Goal: Task Accomplishment & Management: Use online tool/utility

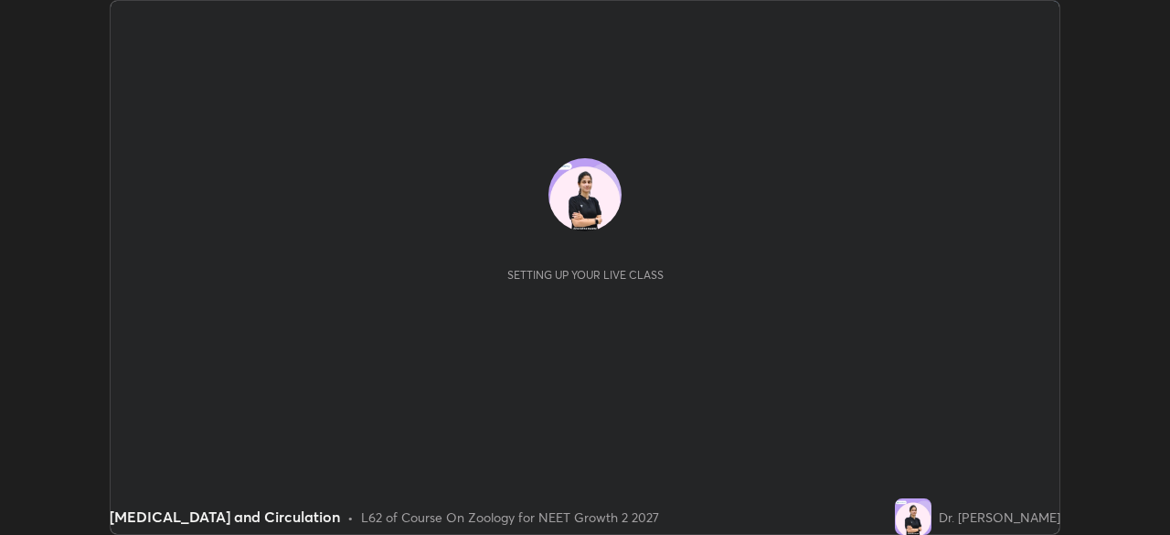
scroll to position [535, 1169]
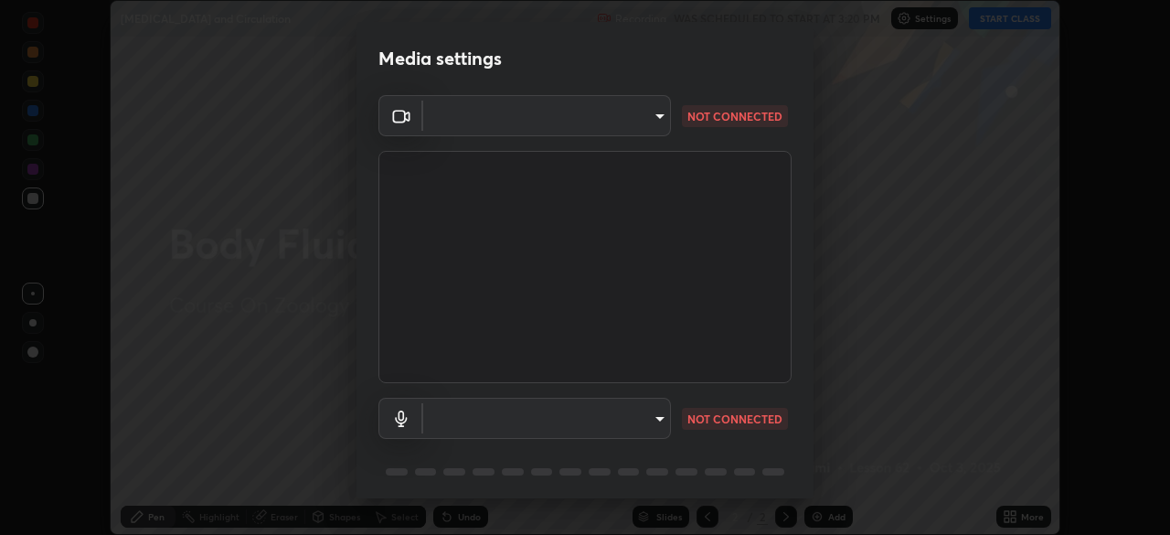
type input "1f9a14f4e709457ebf112205797e18a3e67481265364eba5019e6b99b7ce7553"
type input "default"
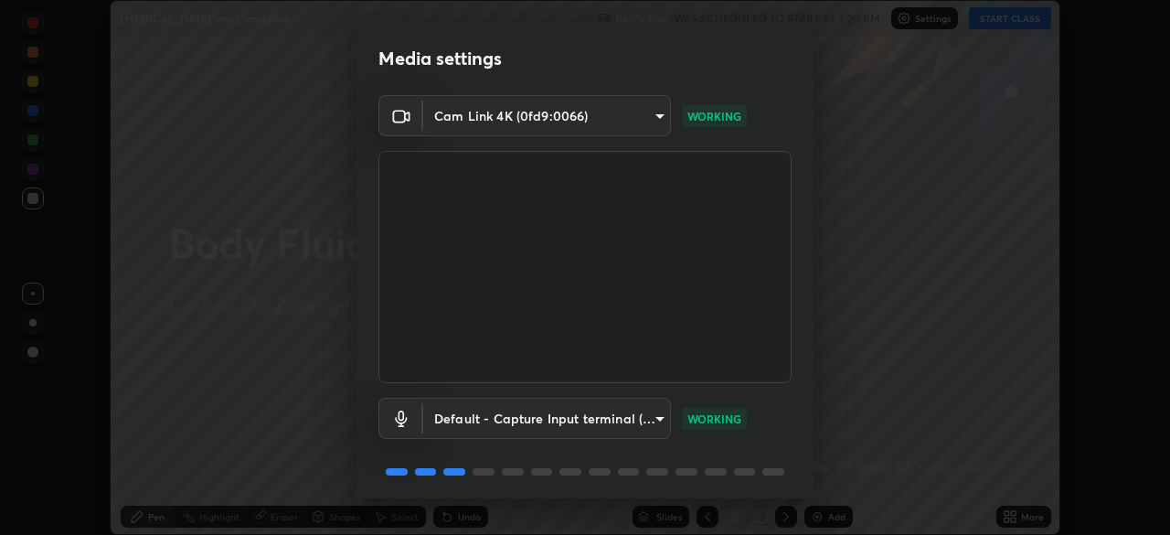
scroll to position [65, 0]
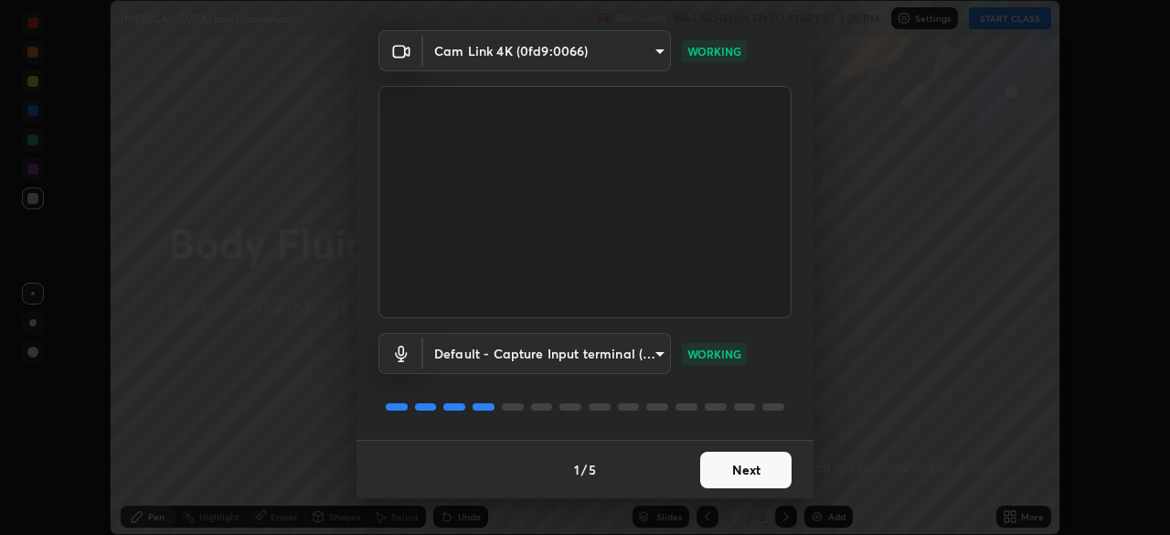
click at [761, 465] on button "Next" at bounding box center [745, 470] width 91 height 37
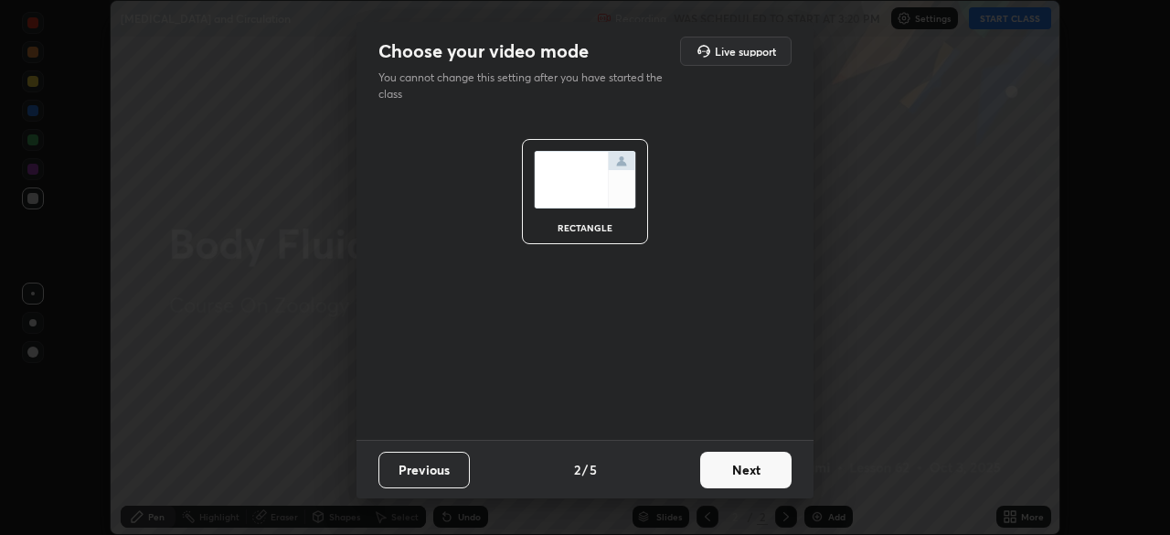
click at [776, 475] on button "Next" at bounding box center [745, 470] width 91 height 37
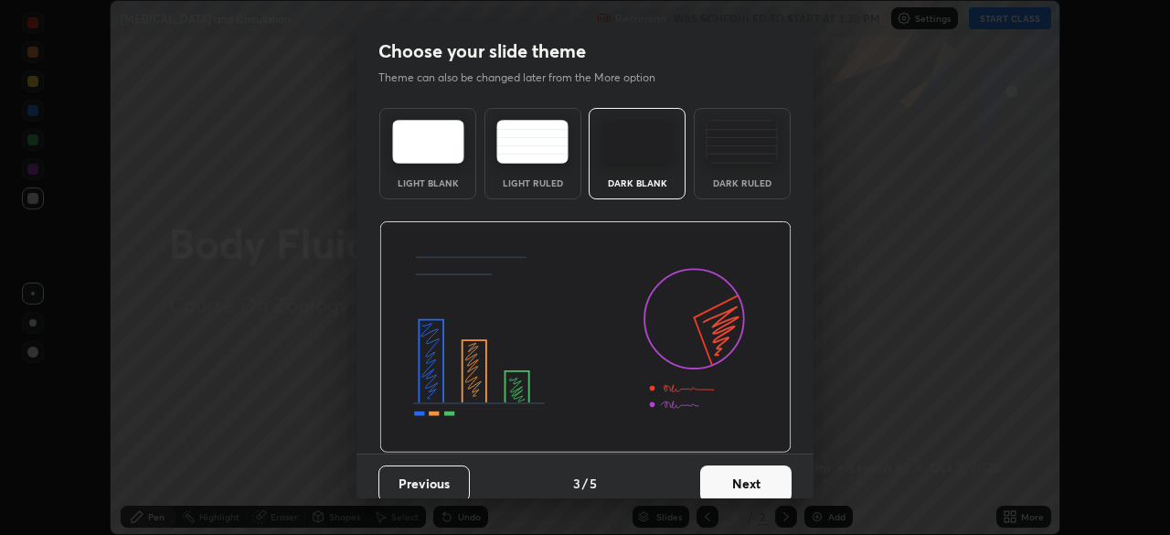
click at [780, 470] on button "Next" at bounding box center [745, 483] width 91 height 37
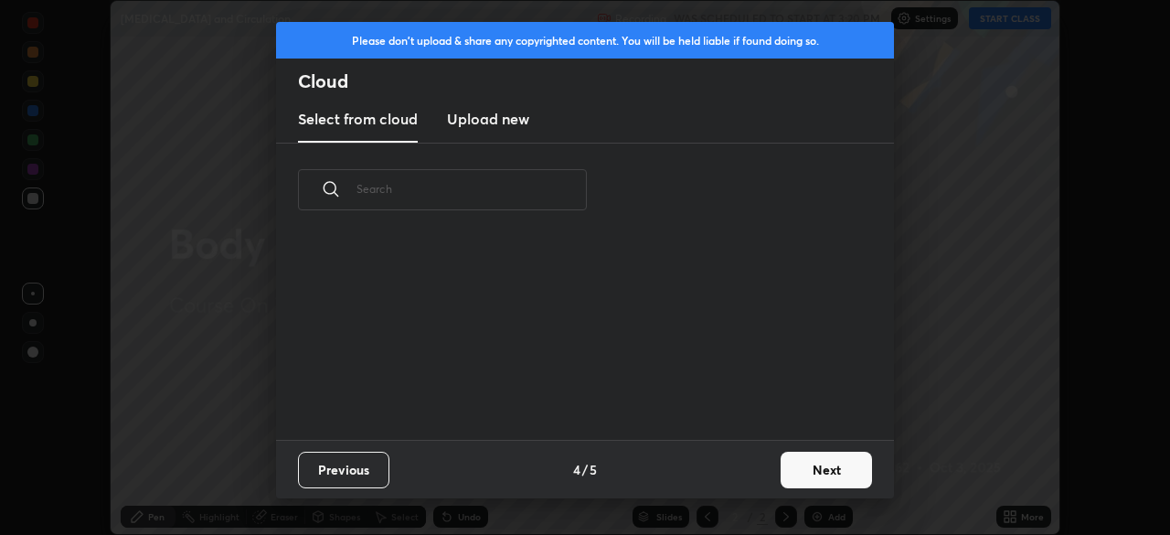
scroll to position [6, 10]
click at [807, 468] on button "Next" at bounding box center [826, 470] width 91 height 37
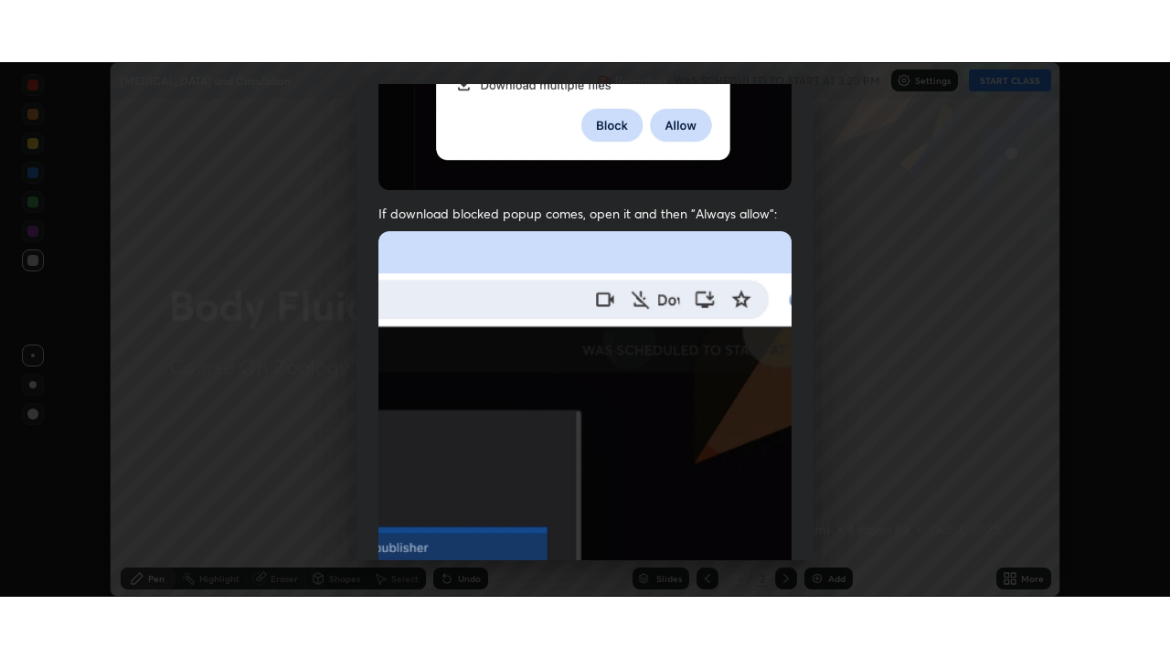
scroll to position [438, 0]
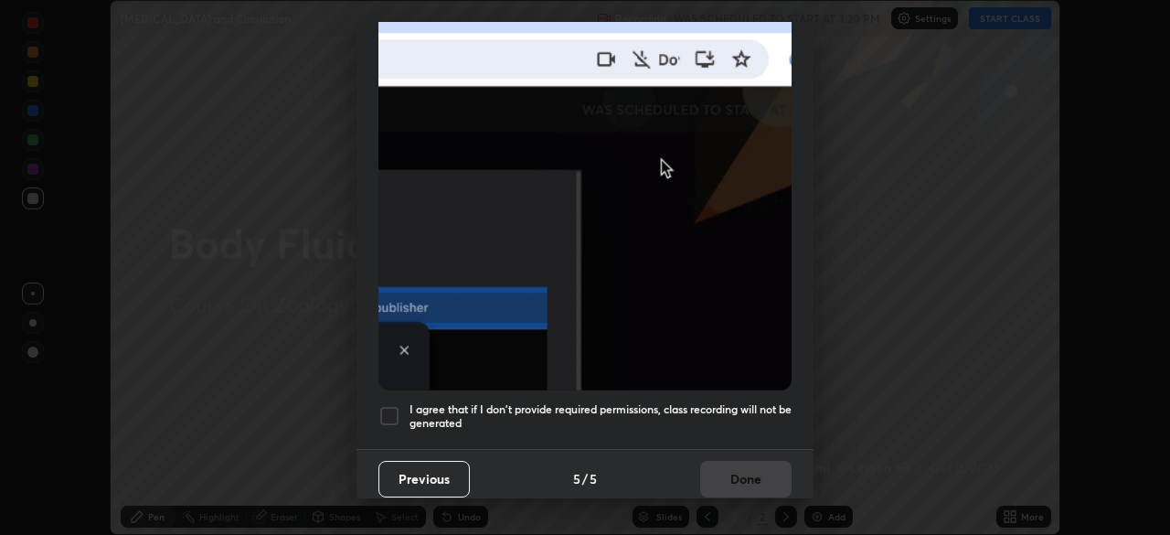
click at [398, 405] on div at bounding box center [389, 416] width 22 height 22
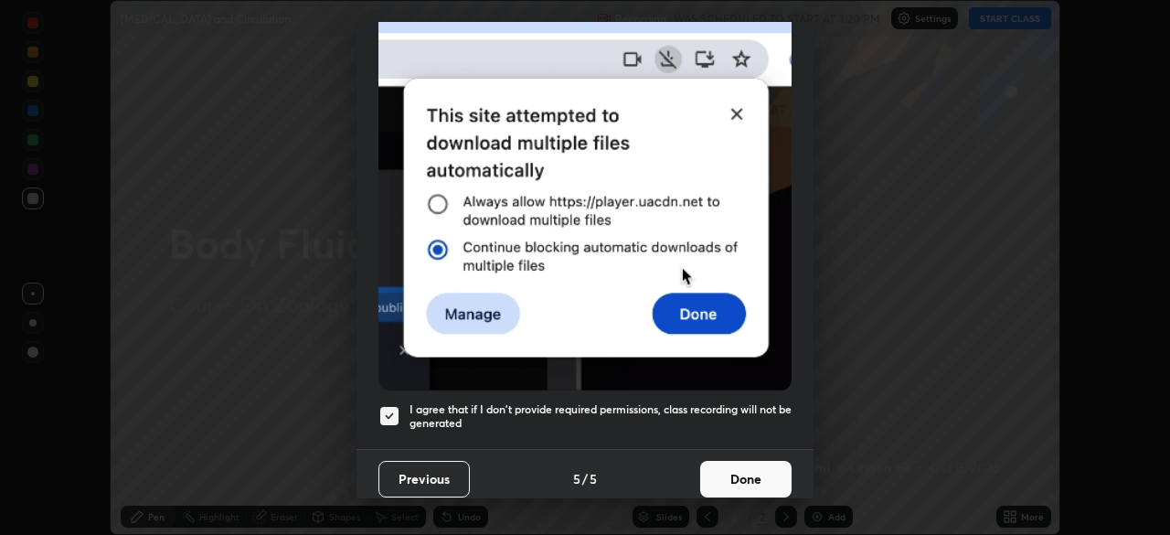
click at [751, 461] on button "Done" at bounding box center [745, 479] width 91 height 37
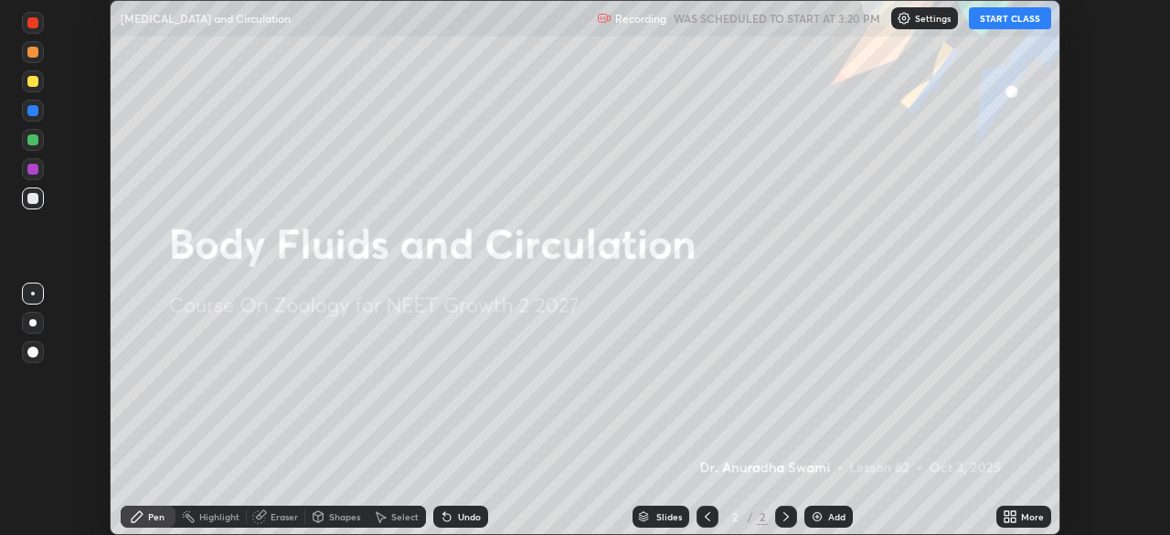
click at [1014, 21] on button "START CLASS" at bounding box center [1010, 18] width 82 height 22
click at [1013, 517] on icon at bounding box center [1013, 519] width 5 height 5
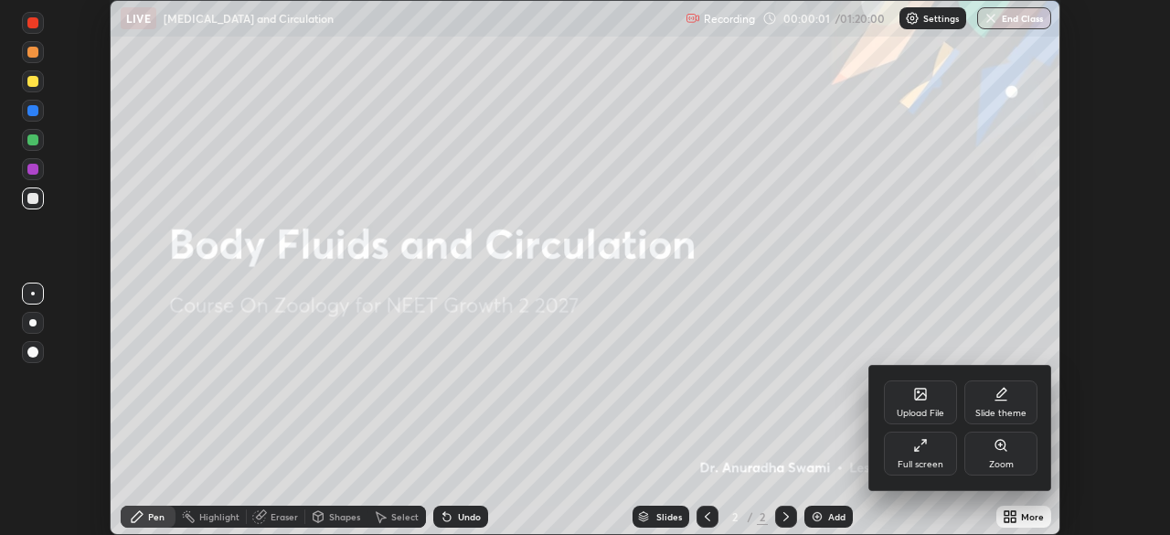
click at [930, 455] on div "Full screen" at bounding box center [920, 453] width 73 height 44
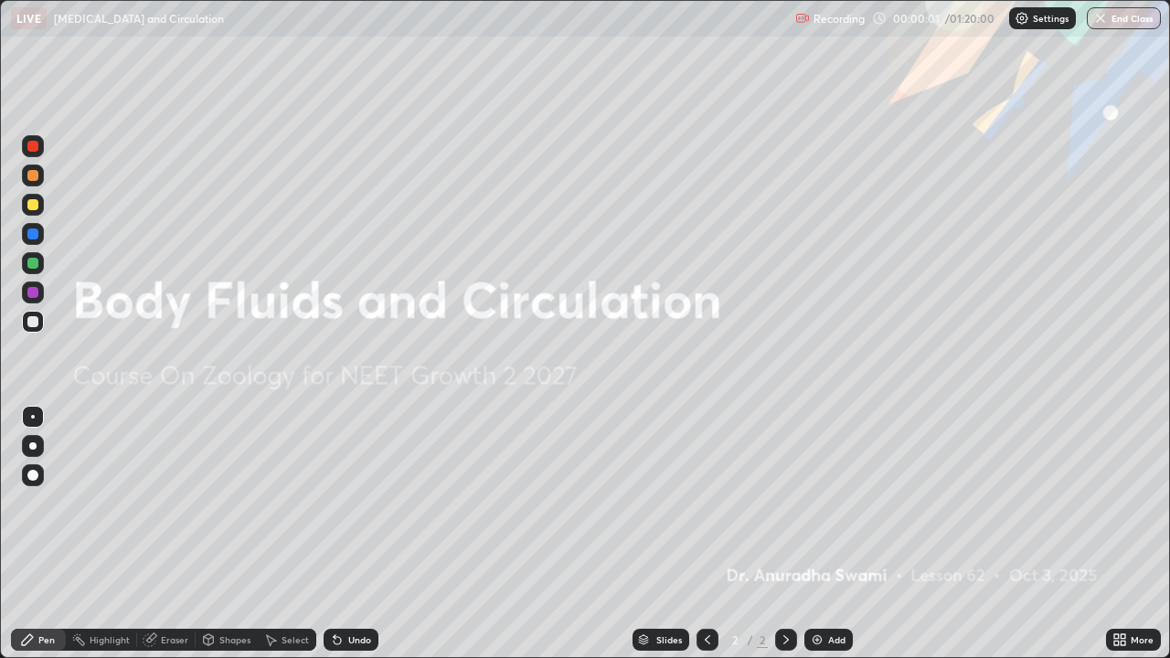
scroll to position [658, 1170]
click at [1104, 27] on button "End Class" at bounding box center [1124, 18] width 74 height 22
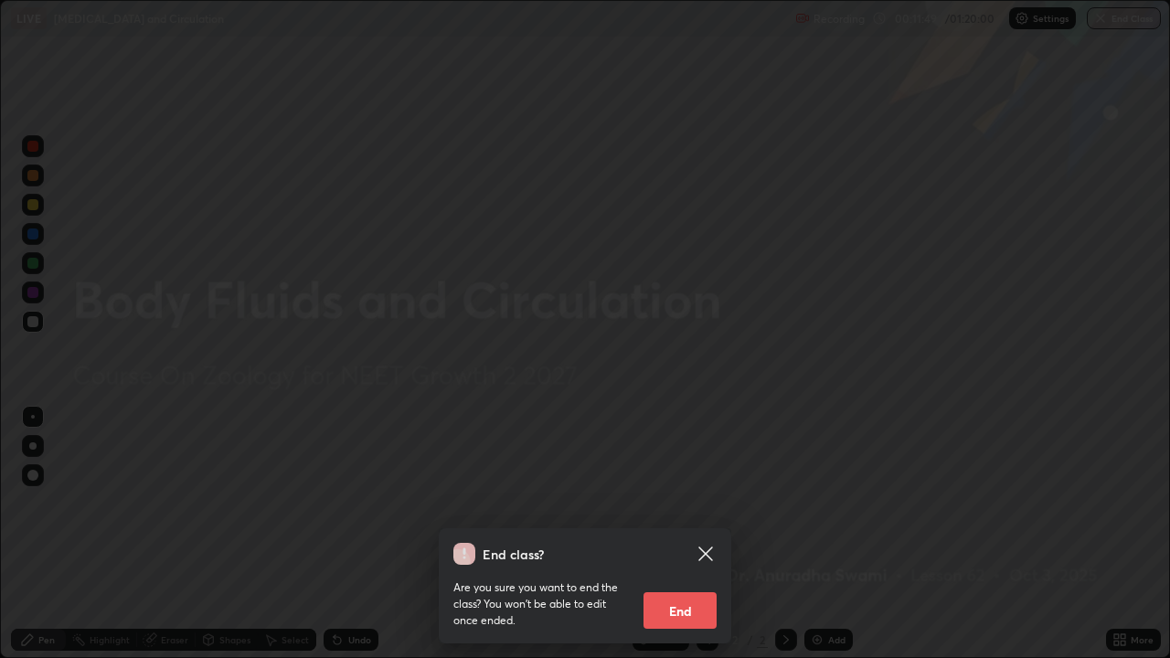
click at [706, 534] on button "End" at bounding box center [680, 610] width 73 height 37
